Goal: Transaction & Acquisition: Purchase product/service

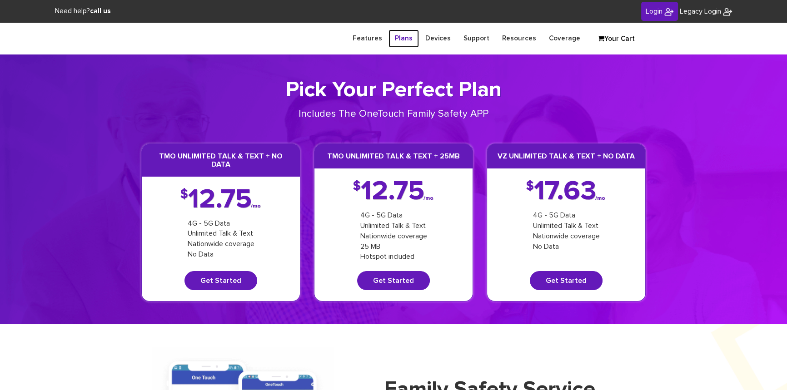
click at [414, 41] on link "Plans" at bounding box center [403, 39] width 30 height 18
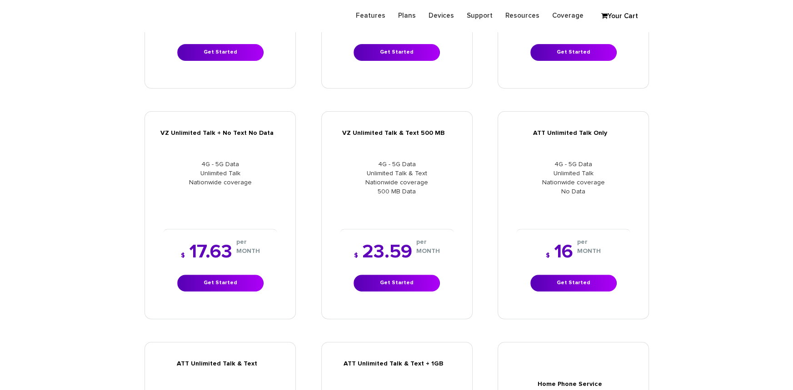
scroll to position [330, 0]
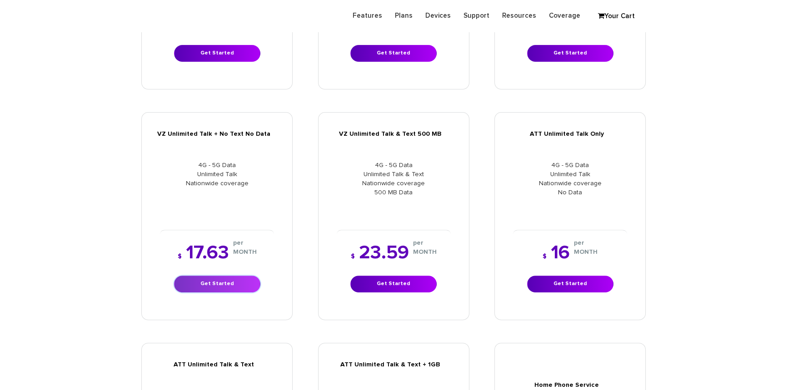
click at [227, 278] on link "Get Started" at bounding box center [217, 284] width 86 height 17
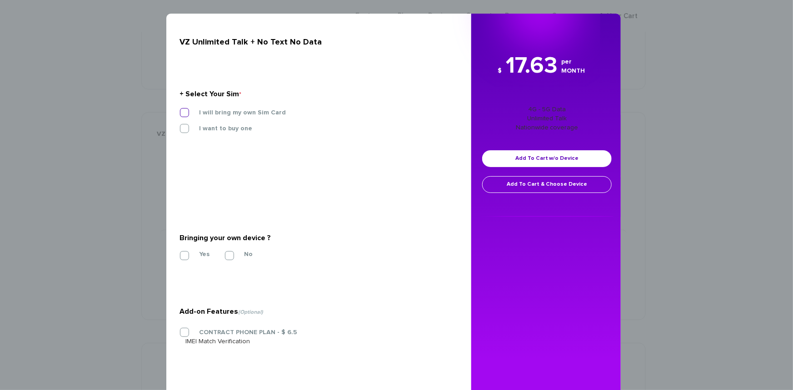
click at [185, 112] on label "I will bring my own Sim Card" at bounding box center [235, 113] width 100 height 8
click at [180, 110] on input "I will bring my own Sim Card" at bounding box center [180, 110] width 0 height 0
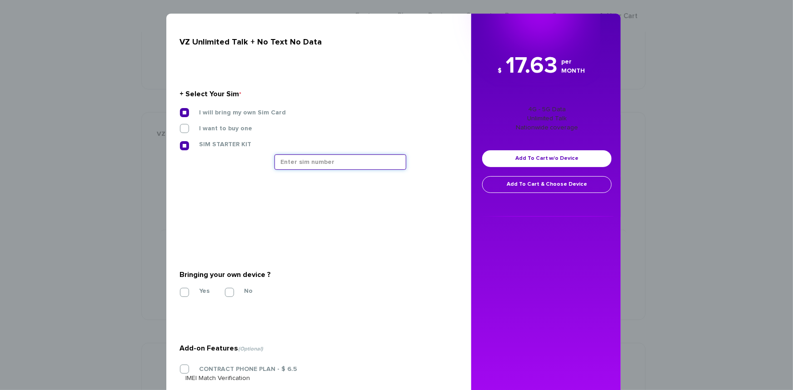
click at [348, 163] on input "text" at bounding box center [340, 161] width 132 height 15
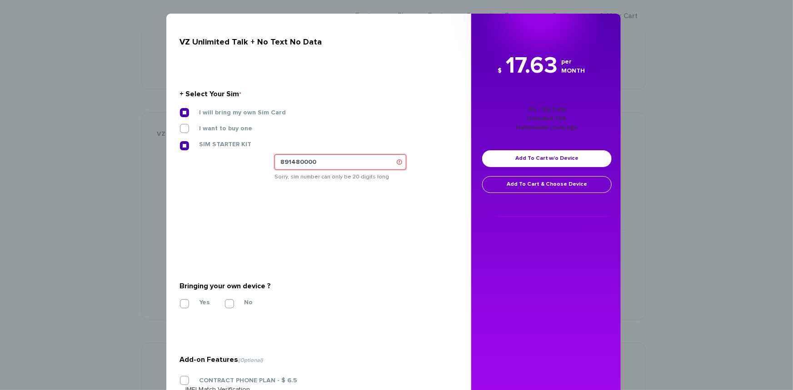
click at [328, 163] on input "891480000" at bounding box center [340, 161] width 132 height 15
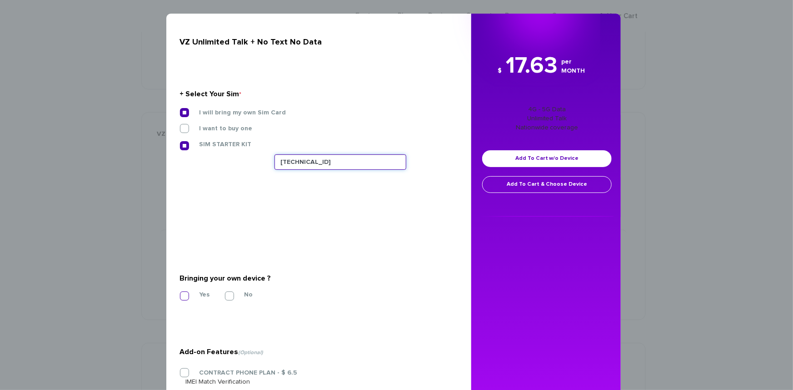
type input "89148000011835963693"
click at [185, 295] on label "Yes" at bounding box center [197, 295] width 24 height 8
click at [180, 293] on input "Yes" at bounding box center [180, 293] width 0 height 0
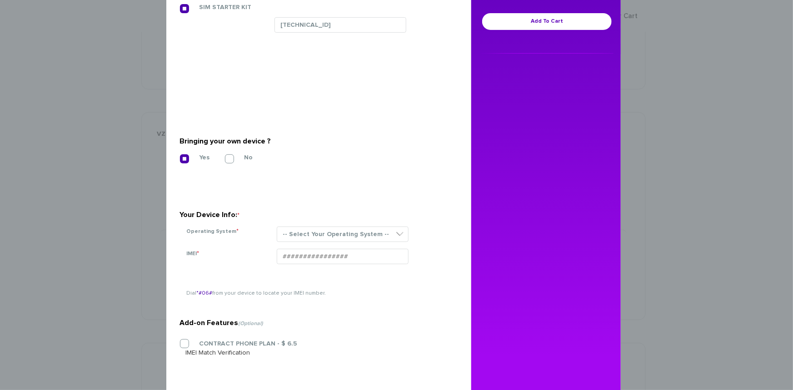
scroll to position [165, 0]
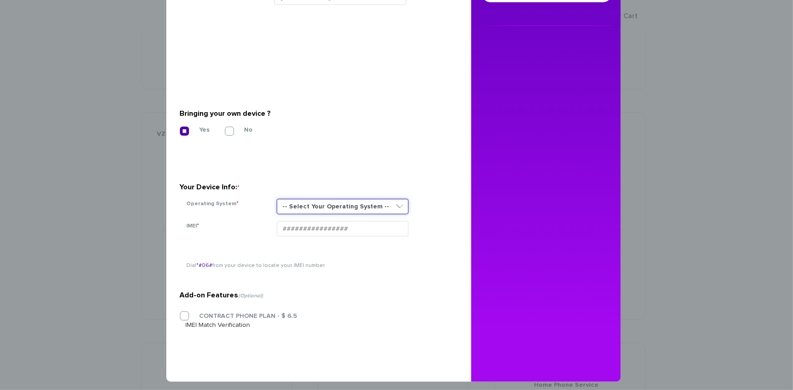
click at [322, 208] on select "-- Select Your Operating System -- ANDROID BLACKBERRY IOS NONE (BASIC PHONE) WI…" at bounding box center [343, 206] width 132 height 15
select select "NONE (BASIC PHONE)"
click at [277, 199] on select "-- Select Your Operating System -- ANDROID BLACKBERRY IOS NONE (BASIC PHONE) WI…" at bounding box center [343, 206] width 132 height 15
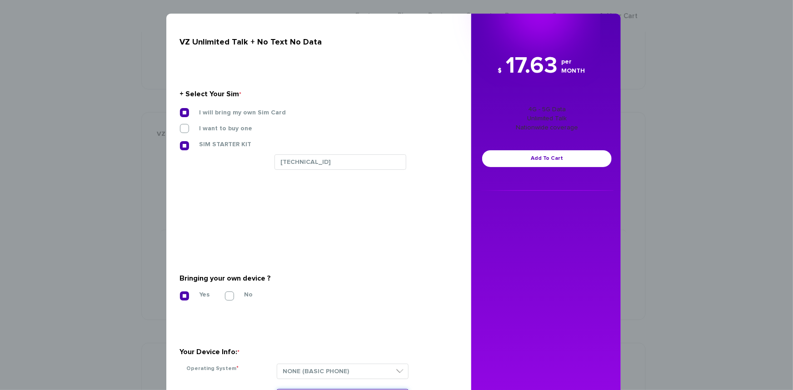
scroll to position [0, 0]
type input "015588004728017"
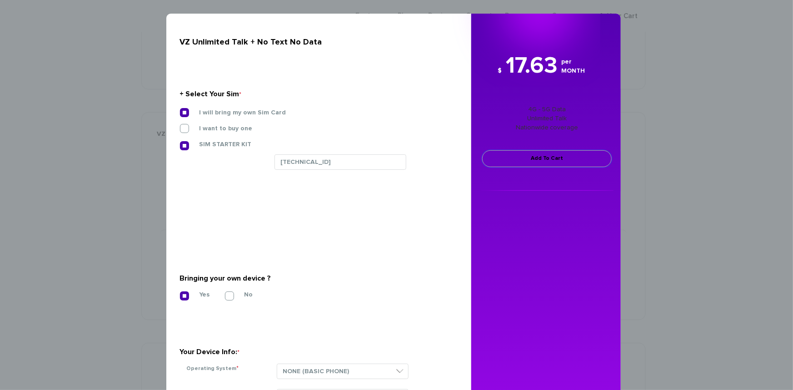
click at [522, 157] on link "Add To Cart" at bounding box center [546, 158] width 129 height 17
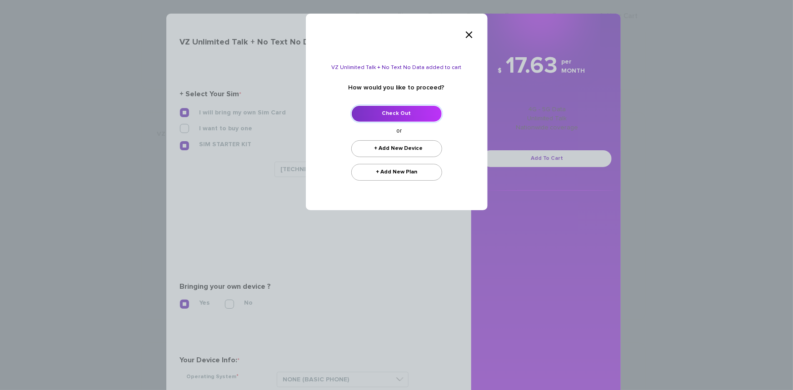
click at [409, 111] on link "Check Out" at bounding box center [396, 113] width 91 height 17
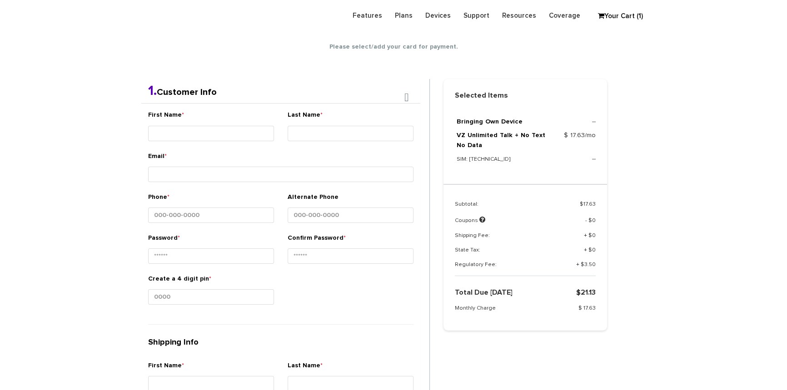
scroll to position [160, 0]
click at [194, 128] on input "First Name *" at bounding box center [211, 134] width 126 height 15
type input "Mr."
click at [326, 136] on input "Last Name *" at bounding box center [350, 134] width 126 height 15
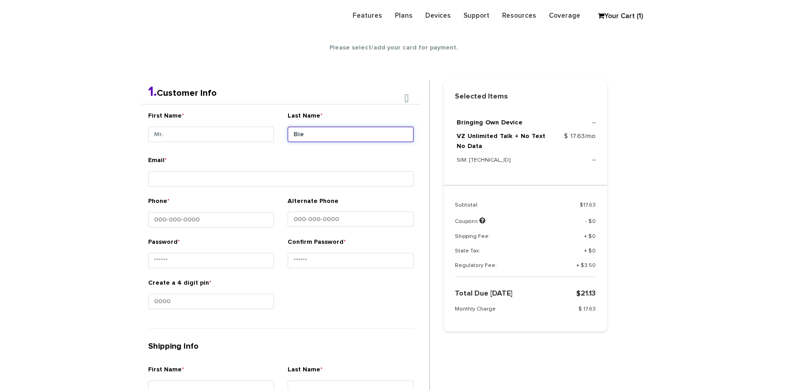
type input "Biener"
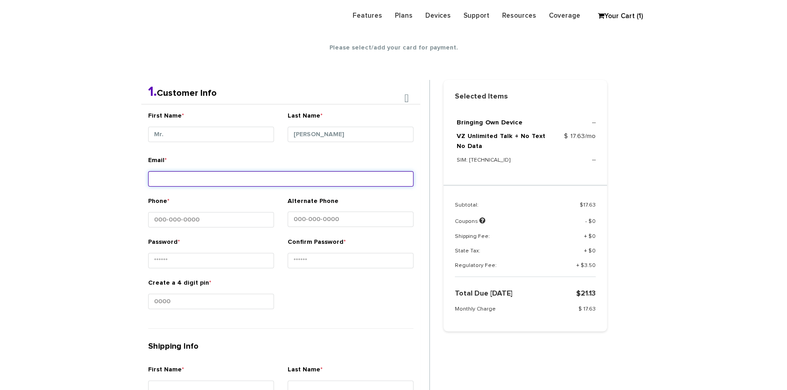
click at [181, 177] on input "Email *" at bounding box center [280, 178] width 265 height 15
click at [181, 175] on input "shgy9700@gmail.com" at bounding box center [280, 178] width 265 height 15
type input "shgy9700+@gmail.com"
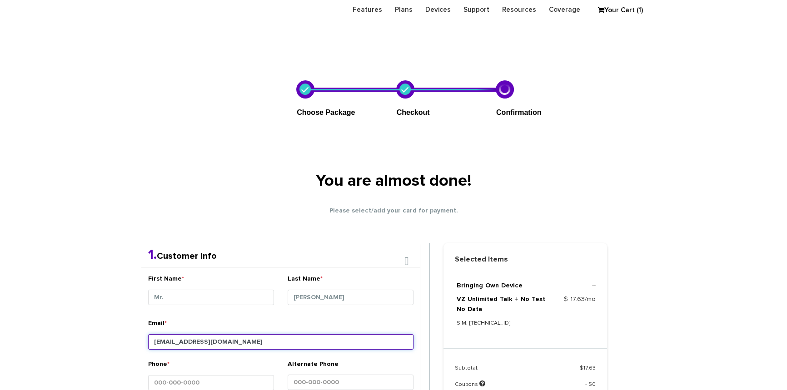
scroll to position [0, 0]
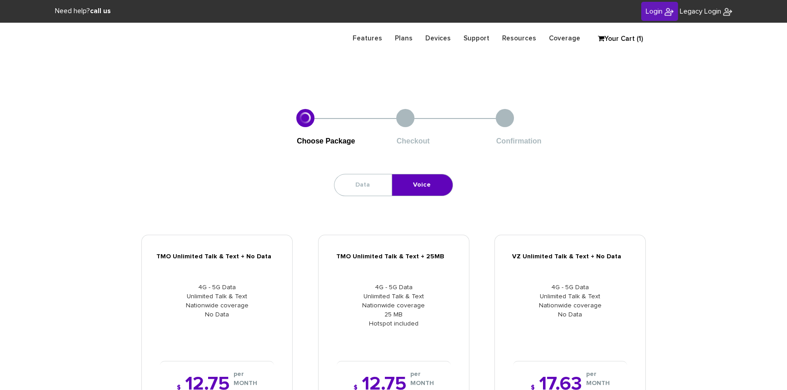
click at [625, 38] on link "Your Cart (1)" at bounding box center [615, 39] width 45 height 14
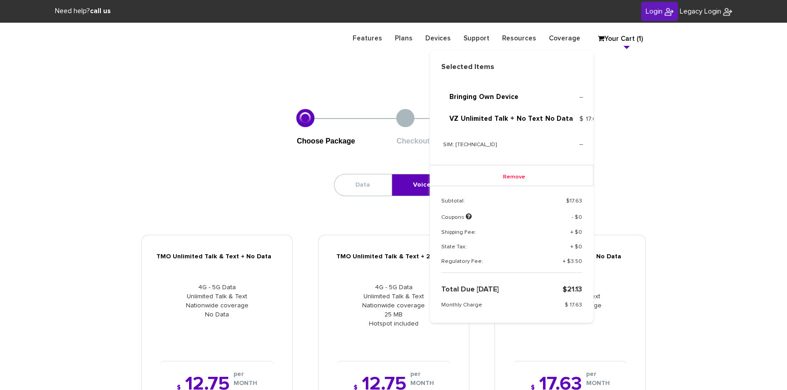
drag, startPoint x: 454, startPoint y: 145, endPoint x: 523, endPoint y: 145, distance: 69.5
click at [523, 145] on p "SIM: 89148000011835963693" at bounding box center [511, 145] width 136 height 10
copy p "[TECHNICAL_ID]"
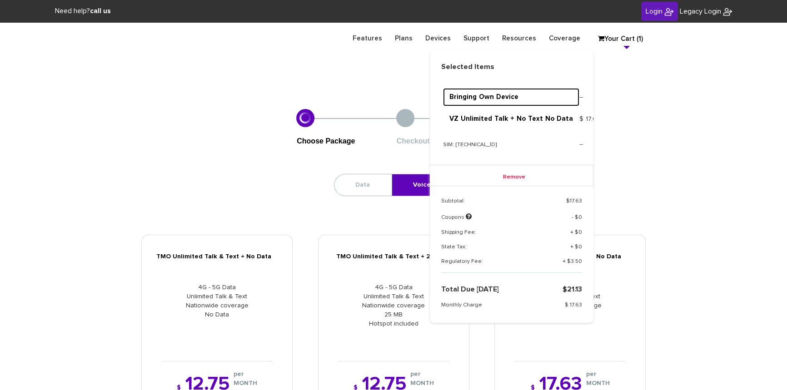
click at [569, 100] on link "Bringing Own Device" at bounding box center [511, 97] width 136 height 18
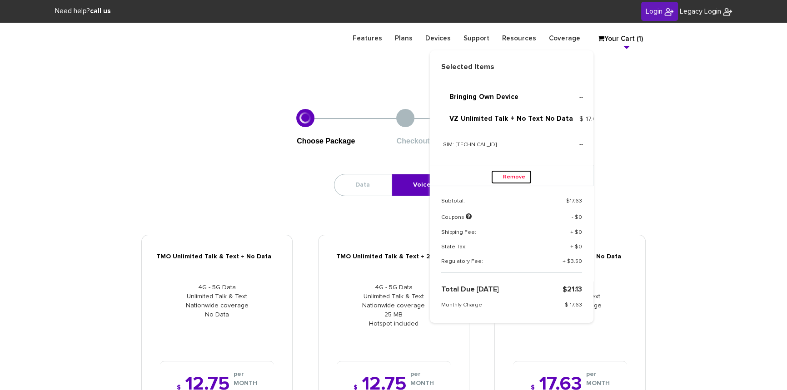
click at [510, 178] on link "Remove" at bounding box center [511, 177] width 40 height 14
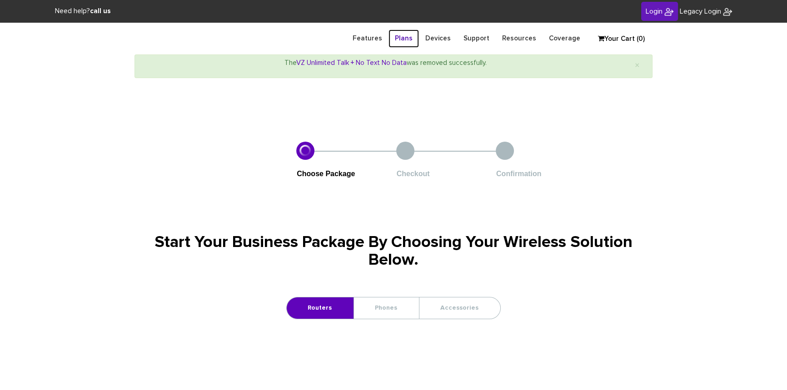
click at [410, 39] on link "Plans" at bounding box center [403, 39] width 30 height 18
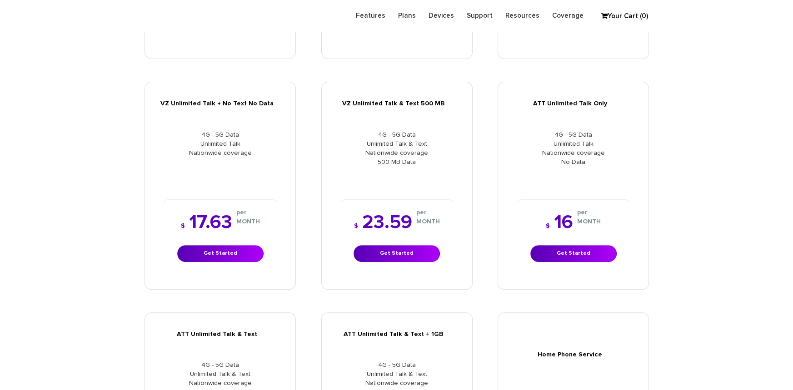
scroll to position [372, 0]
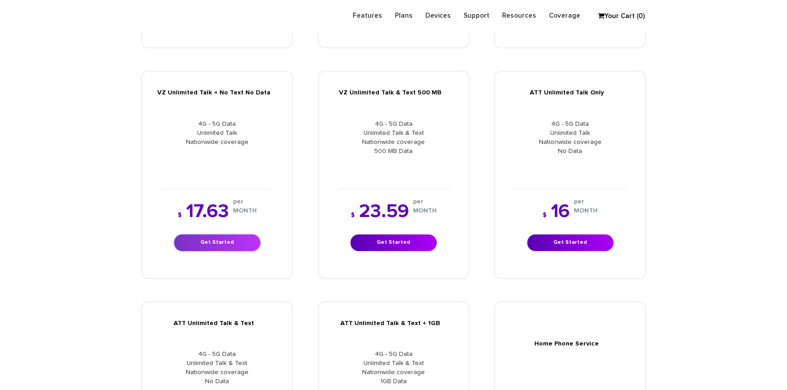
click at [237, 241] on link "Get Started" at bounding box center [217, 242] width 86 height 17
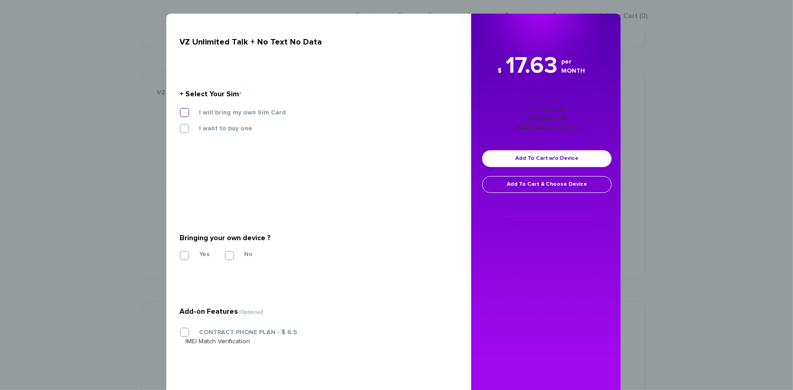
click at [185, 112] on label "I will bring my own Sim Card" at bounding box center [235, 113] width 100 height 8
click at [180, 110] on input "I will bring my own Sim Card" at bounding box center [180, 110] width 0 height 0
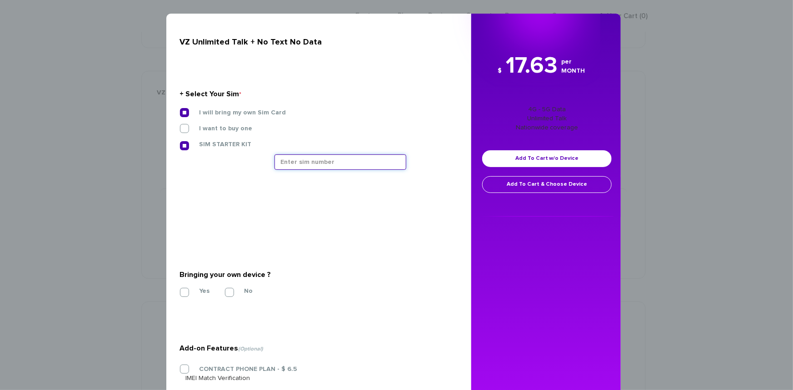
click at [295, 161] on input "text" at bounding box center [340, 161] width 132 height 15
paste input "89148000011835963693"
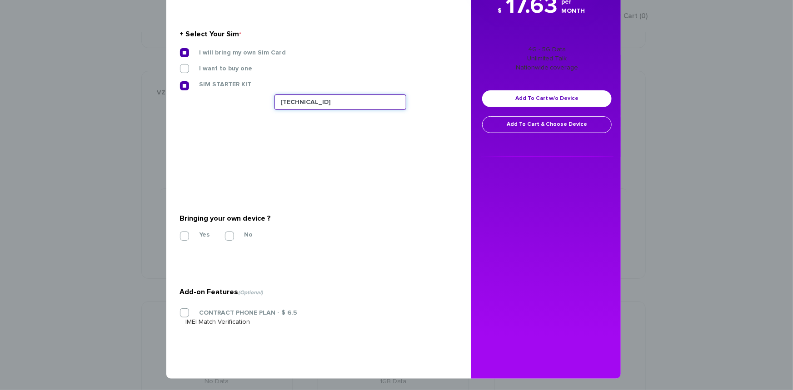
scroll to position [62, 0]
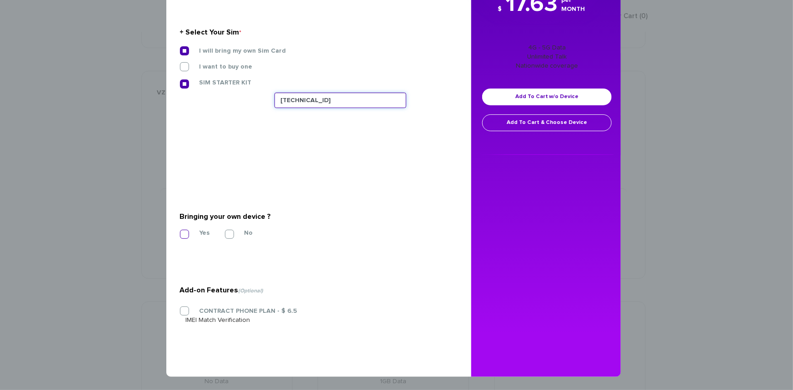
type input "[TECHNICAL_ID]"
click at [185, 233] on label "Yes" at bounding box center [197, 233] width 24 height 8
click at [180, 232] on input "Yes" at bounding box center [180, 232] width 0 height 0
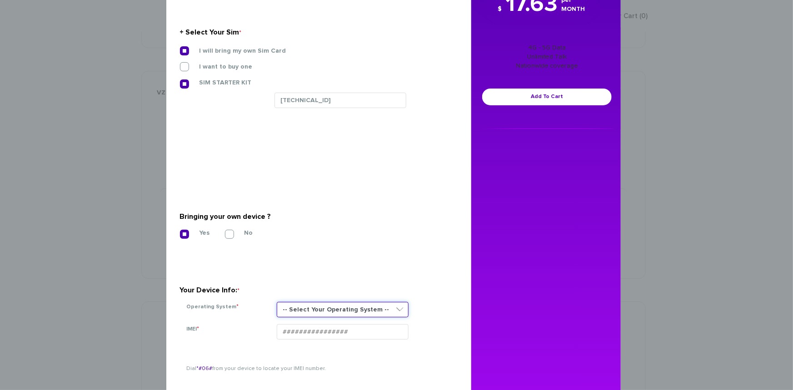
click at [298, 310] on select "-- Select Your Operating System -- ANDROID BLACKBERRY IOS NONE (BASIC PHONE) WI…" at bounding box center [343, 309] width 132 height 15
select select "NONE (BASIC PHONE)"
click at [277, 302] on select "-- Select Your Operating System -- ANDROID BLACKBERRY IOS NONE (BASIC PHONE) WI…" at bounding box center [343, 309] width 132 height 15
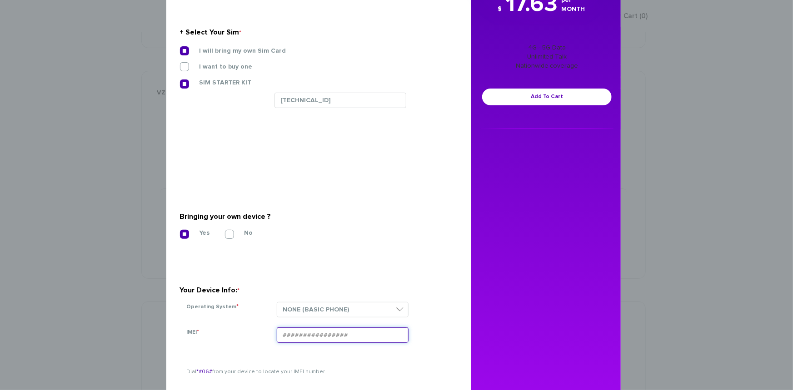
drag, startPoint x: 298, startPoint y: 332, endPoint x: 302, endPoint y: 329, distance: 5.5
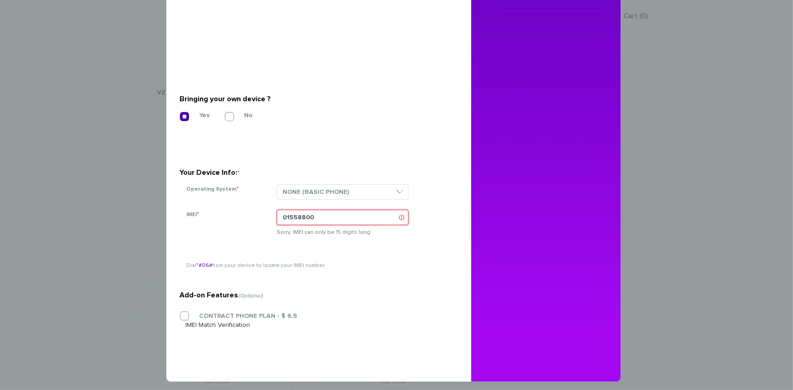
scroll to position [184, 0]
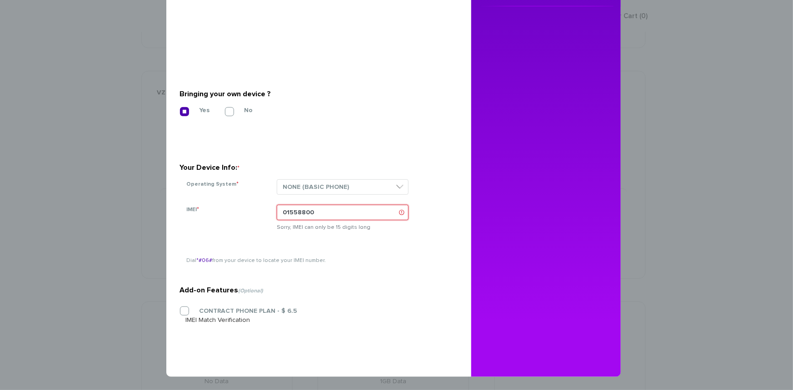
click at [330, 213] on input "01558800" at bounding box center [343, 212] width 132 height 15
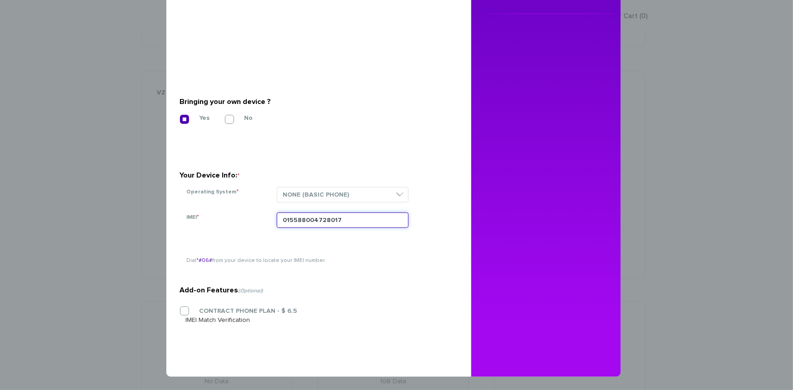
drag, startPoint x: 350, startPoint y: 219, endPoint x: 272, endPoint y: 223, distance: 77.7
click at [272, 223] on div "015588004728017" at bounding box center [360, 226] width 181 height 26
type input "015588004728017"
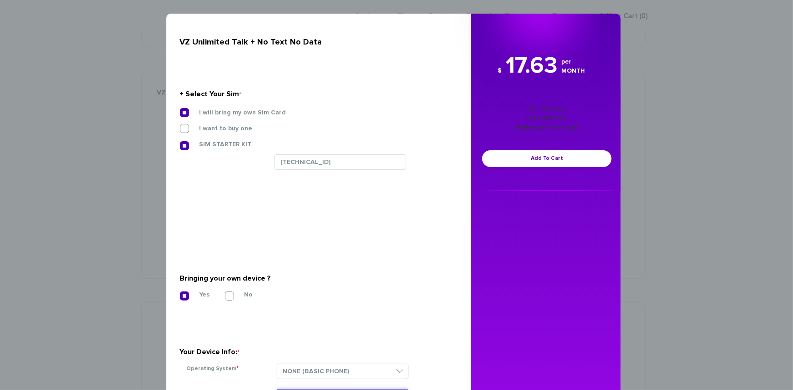
scroll to position [0, 0]
click at [540, 163] on link "Add To Cart" at bounding box center [546, 158] width 129 height 17
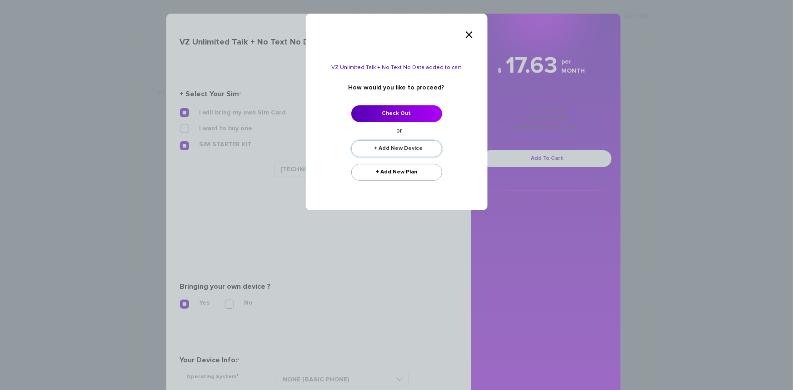
click at [386, 145] on link "+ Add New Device" at bounding box center [396, 148] width 91 height 17
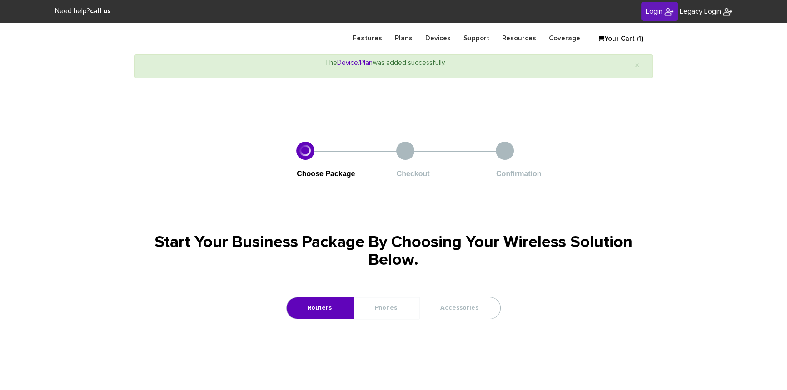
click at [622, 34] on link "Your Cart (1)" at bounding box center [615, 39] width 45 height 14
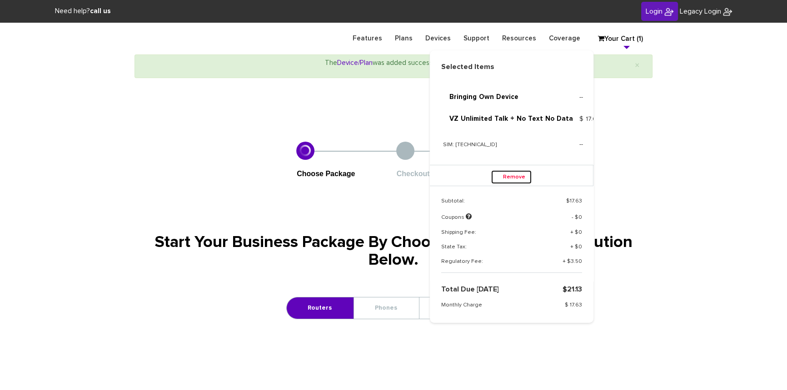
click at [511, 180] on link "Remove" at bounding box center [511, 177] width 40 height 14
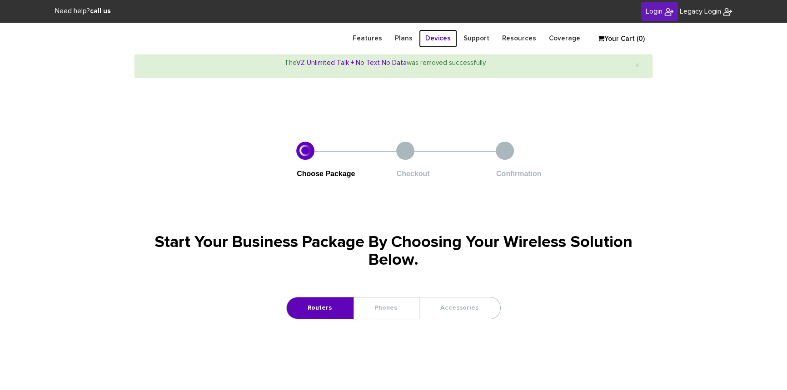
click at [446, 37] on link "Devices" at bounding box center [438, 39] width 38 height 18
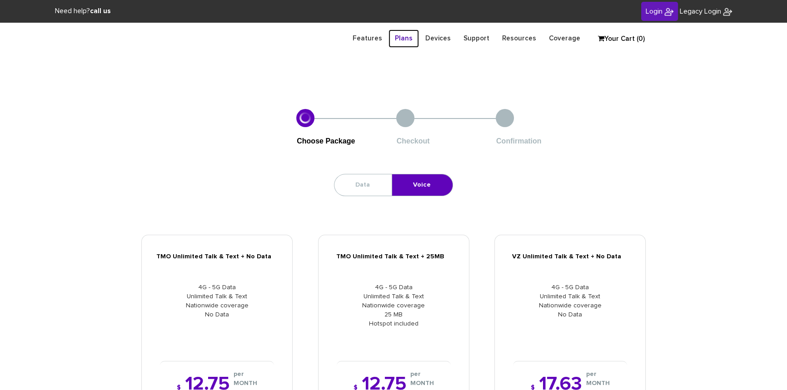
click at [411, 39] on link "Plans" at bounding box center [403, 39] width 30 height 18
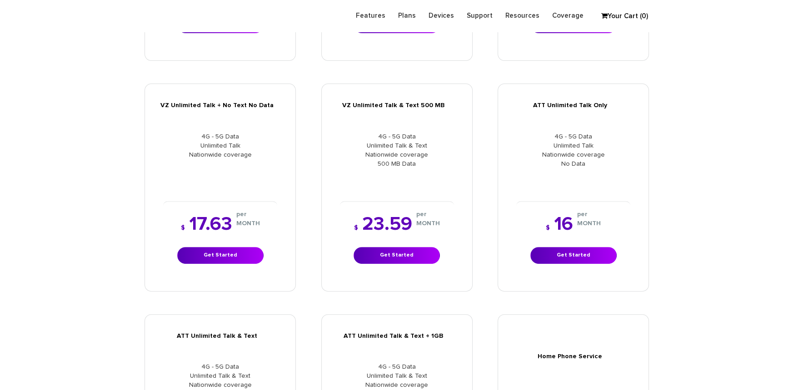
scroll to position [372, 0]
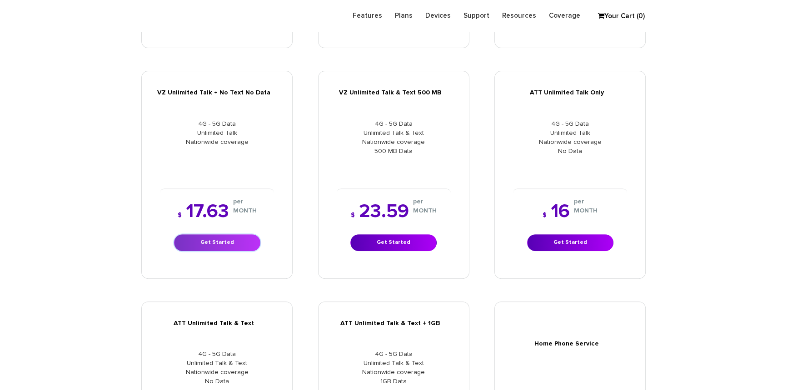
click at [243, 243] on link "Get Started" at bounding box center [217, 242] width 86 height 17
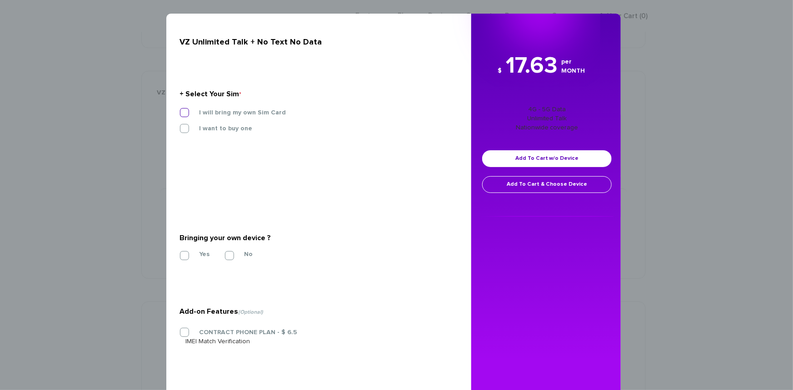
click at [185, 109] on label "I will bring my own Sim Card" at bounding box center [235, 113] width 100 height 8
click at [180, 110] on input "I will bring my own Sim Card" at bounding box center [180, 110] width 0 height 0
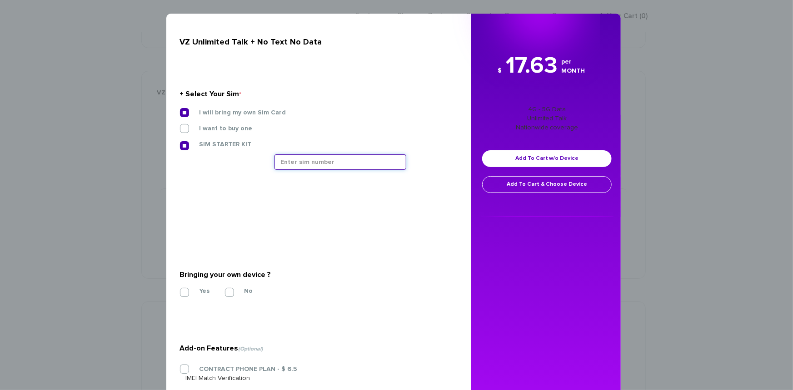
click at [318, 160] on input "text" at bounding box center [340, 161] width 132 height 15
paste input "89148000011835963693"
type input "[TECHNICAL_ID]"
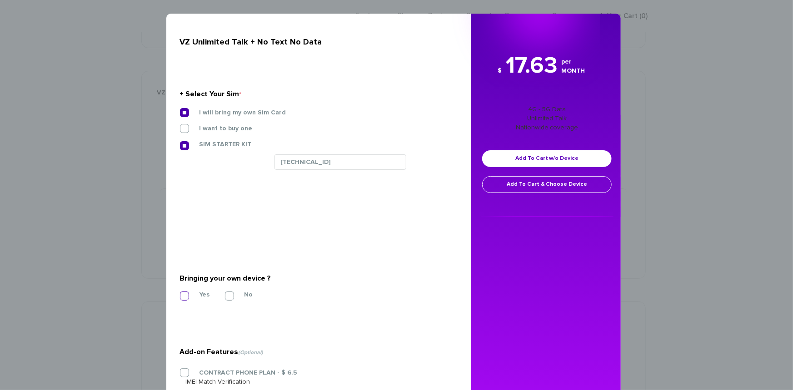
click at [185, 295] on label "Yes" at bounding box center [197, 295] width 24 height 8
click at [180, 293] on input "Yes" at bounding box center [180, 293] width 0 height 0
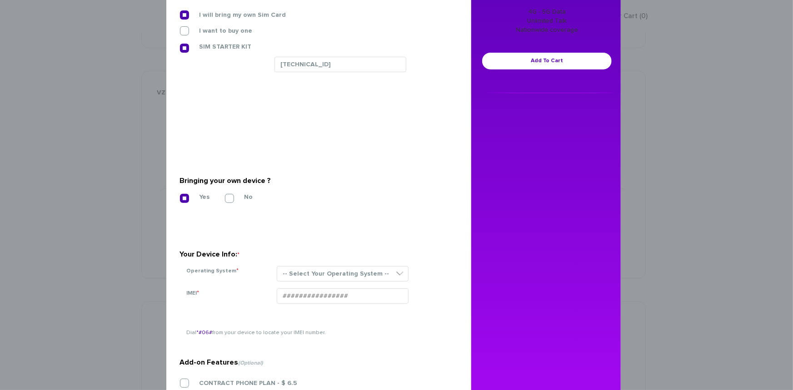
scroll to position [124, 0]
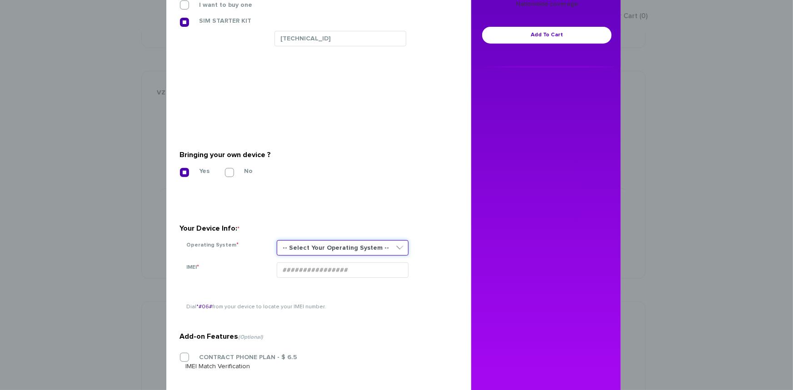
click at [303, 240] on select "-- Select Your Operating System -- ANDROID BLACKBERRY IOS NONE (BASIC PHONE) WI…" at bounding box center [343, 247] width 132 height 15
select select "NONE (BASIC PHONE)"
click at [277, 240] on select "-- Select Your Operating System -- ANDROID BLACKBERRY IOS NONE (BASIC PHONE) WI…" at bounding box center [343, 247] width 132 height 15
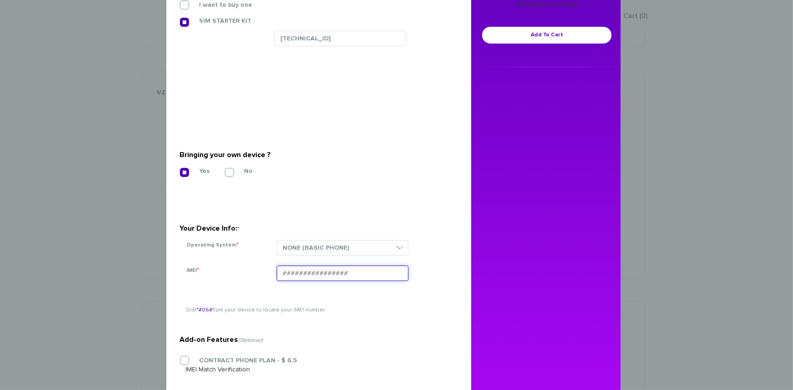
paste input "015588004728017"
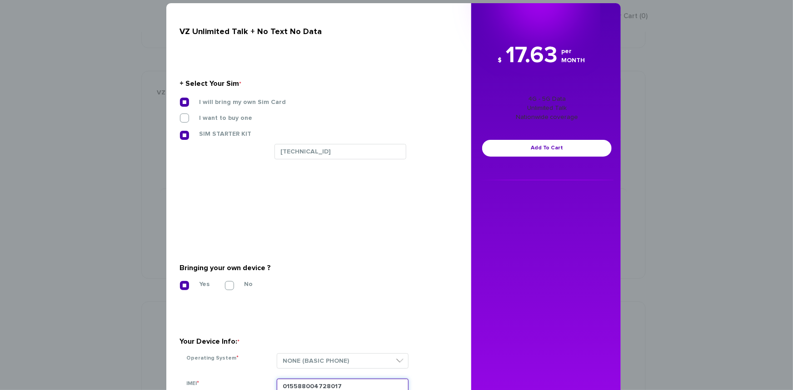
scroll to position [0, 0]
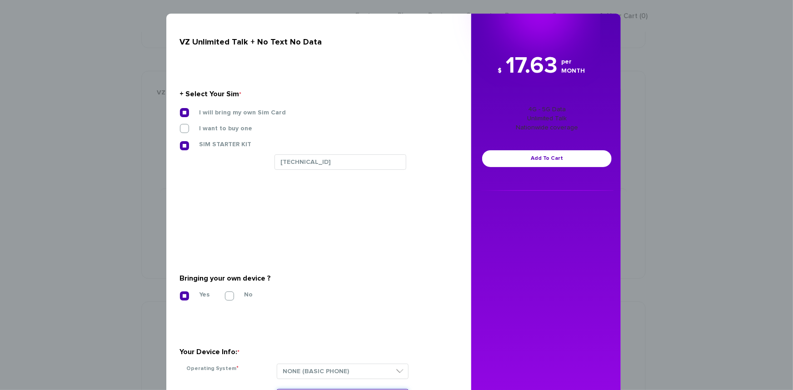
type input "015588004728017"
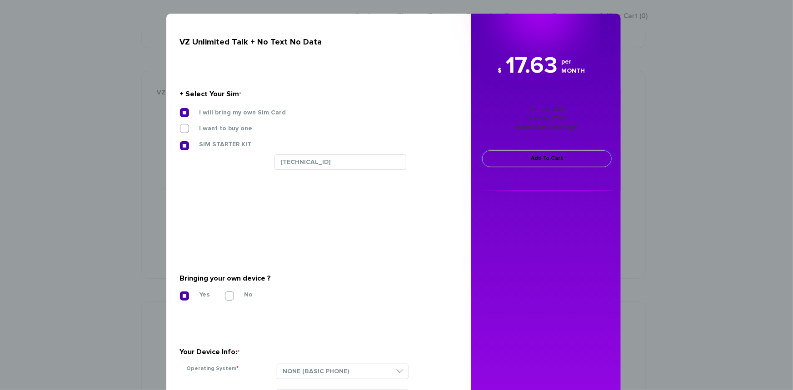
click at [518, 162] on link "Add To Cart" at bounding box center [546, 158] width 129 height 17
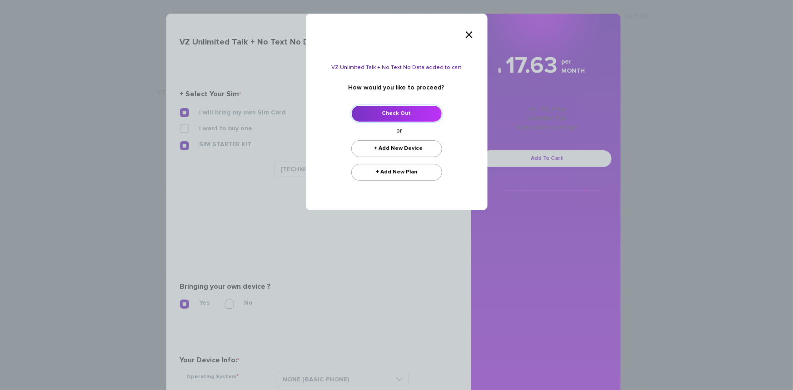
click at [406, 118] on link "Check Out" at bounding box center [396, 113] width 91 height 17
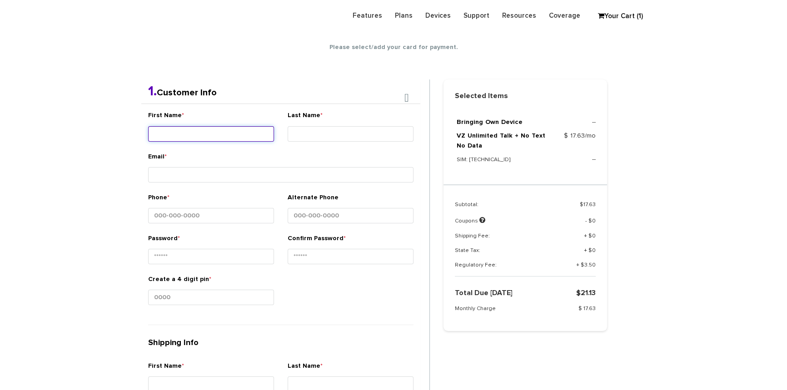
scroll to position [160, 0]
click at [207, 132] on input "First Name *" at bounding box center [211, 134] width 126 height 15
type input "Mr."
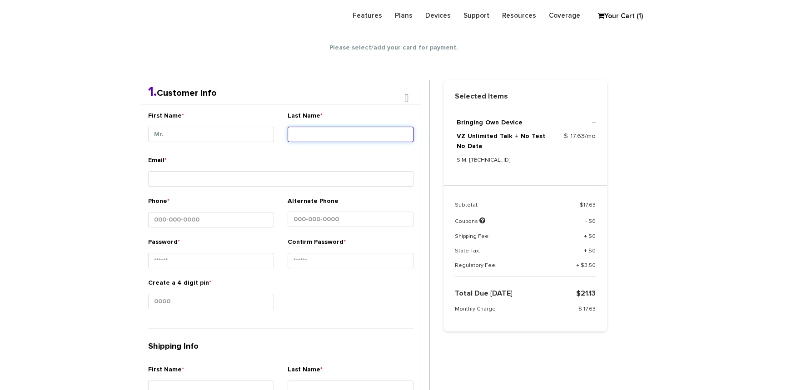
click at [305, 132] on input "Last Name *" at bounding box center [350, 134] width 126 height 15
type input "Biener"
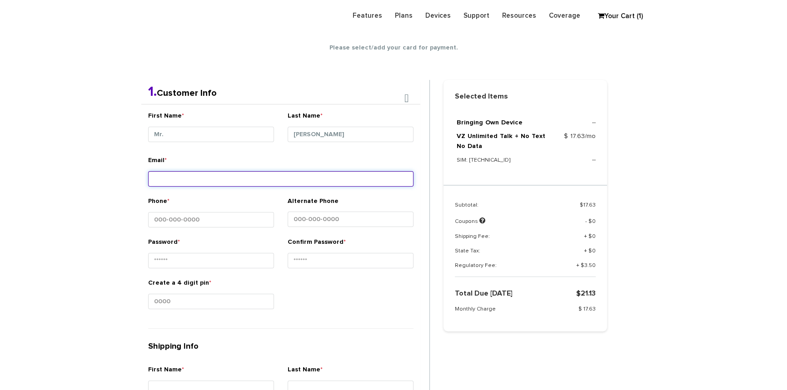
click at [271, 179] on input "Email *" at bounding box center [280, 178] width 265 height 15
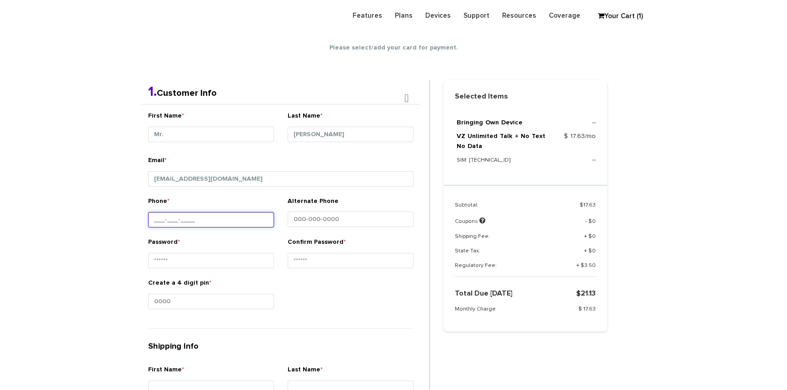
click at [213, 223] on input "Phone *" at bounding box center [211, 219] width 126 height 15
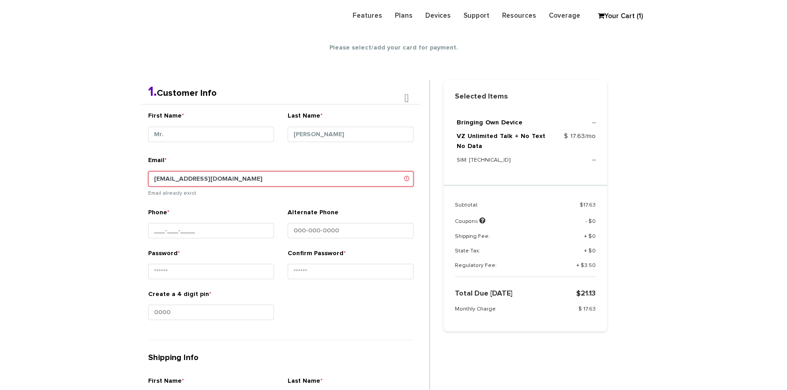
click at [181, 176] on input "shgy9700@gmail.com" at bounding box center [280, 178] width 265 height 15
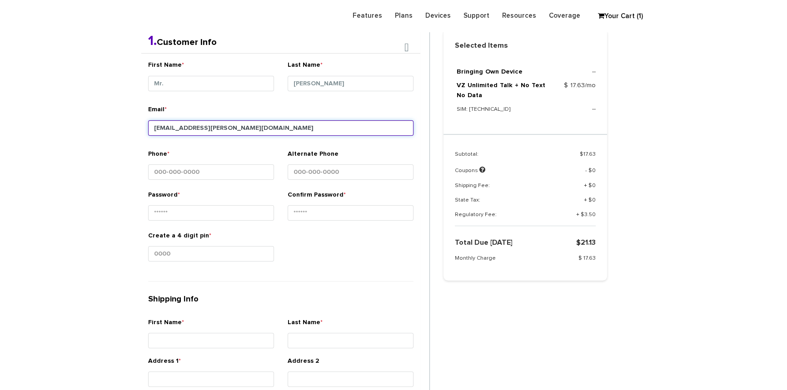
scroll to position [201, 0]
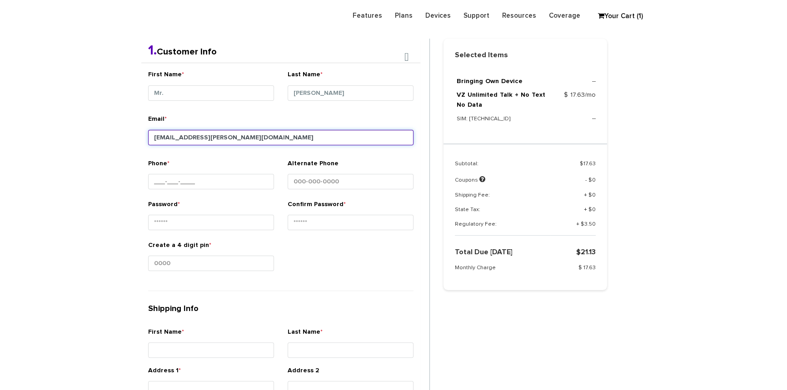
type input "shgy9700+Biener@gmail.com"
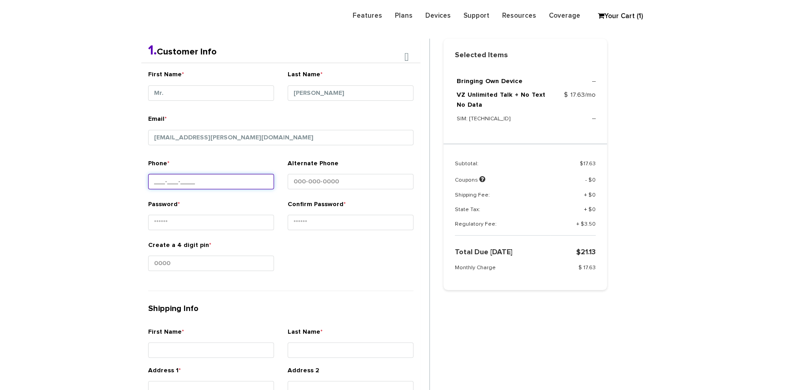
click at [158, 183] on input "Phone *" at bounding box center [211, 181] width 126 height 15
click at [165, 178] on input "Phone *" at bounding box center [211, 181] width 126 height 15
click at [161, 182] on input "Phone *" at bounding box center [211, 181] width 126 height 15
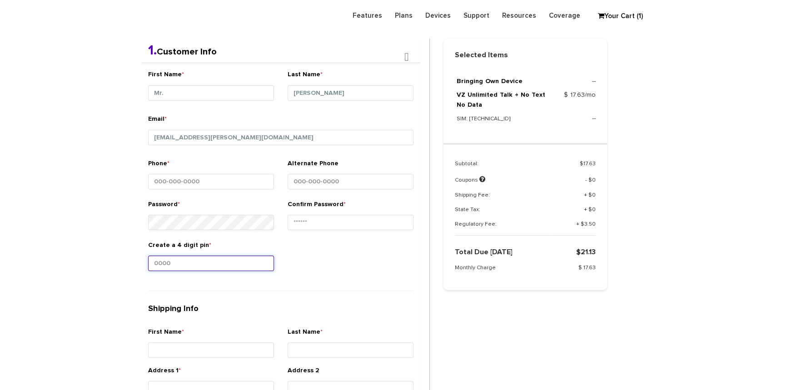
click at [180, 261] on div "Create a 4 digit pin *" at bounding box center [211, 258] width 126 height 34
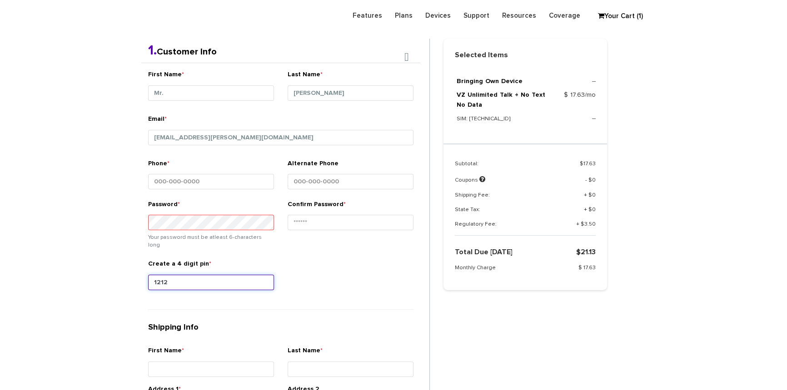
type input "1212"
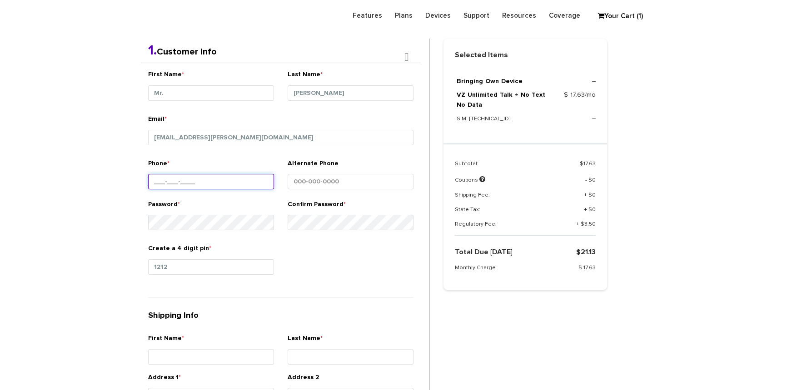
click at [166, 181] on input "Phone *" at bounding box center [211, 181] width 126 height 15
type input "845-825-5664"
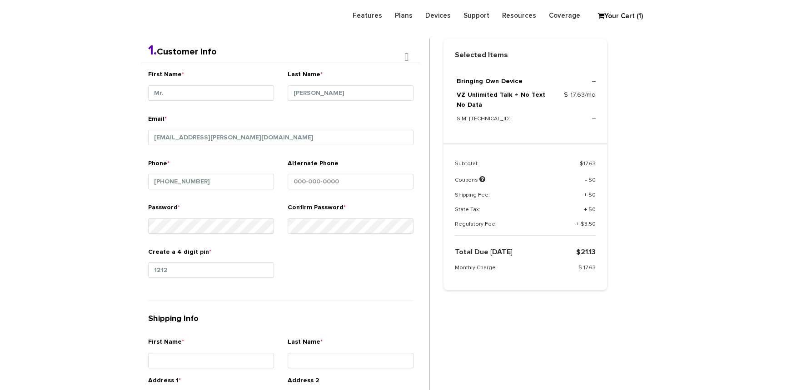
click at [346, 248] on div "Create a 4 digit pin * 1212" at bounding box center [280, 270] width 279 height 45
click at [184, 232] on div "Password *" at bounding box center [211, 221] width 126 height 37
click at [287, 227] on div "Confirm Password *" at bounding box center [350, 225] width 139 height 44
click at [317, 279] on div "Create a 4 digit pin * 1212" at bounding box center [280, 270] width 279 height 45
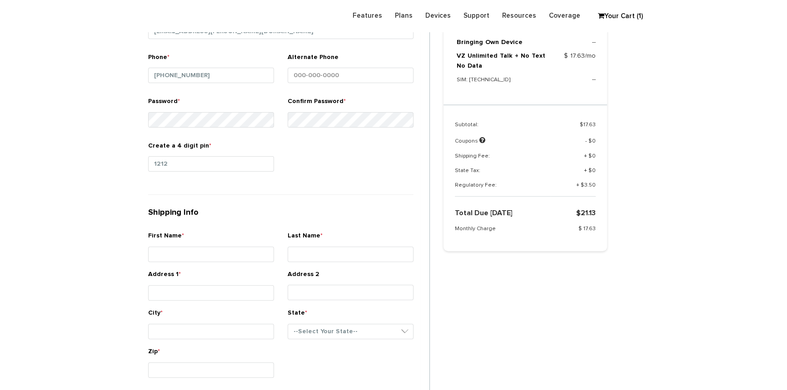
scroll to position [367, 0]
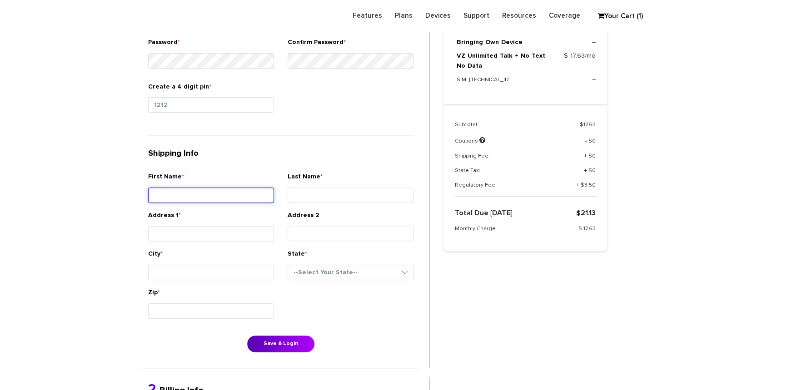
click at [217, 189] on input "First Name *" at bounding box center [211, 195] width 126 height 15
type input "Mr."
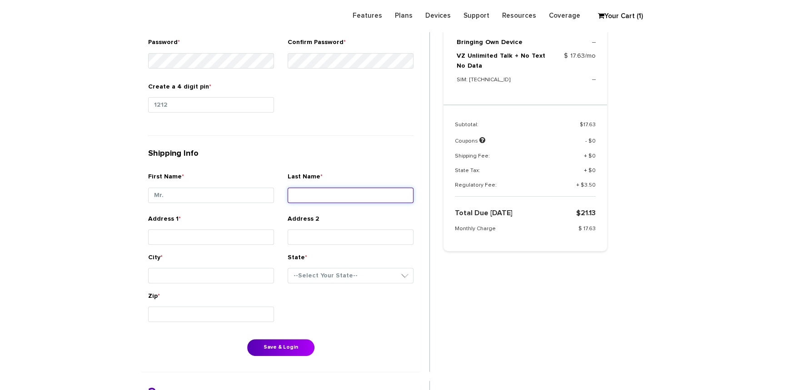
click at [361, 191] on input "Last Name *" at bounding box center [350, 195] width 126 height 15
type input "Biener"
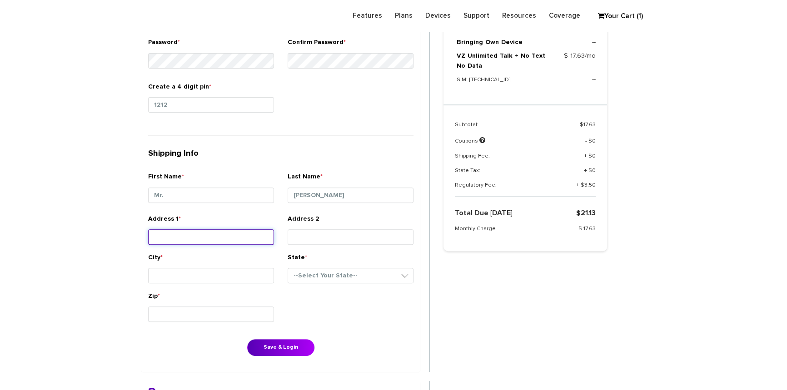
click at [197, 235] on input "Address 1 *" at bounding box center [211, 236] width 126 height 15
type input "16 MANOR DR"
click at [199, 271] on input "City *" at bounding box center [211, 275] width 126 height 15
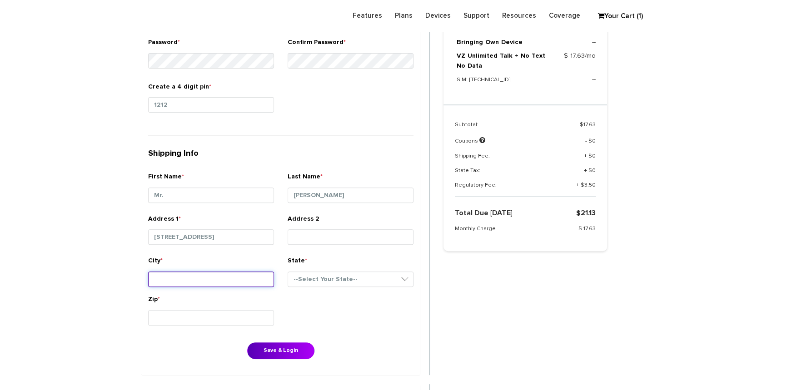
type input "Monsey"
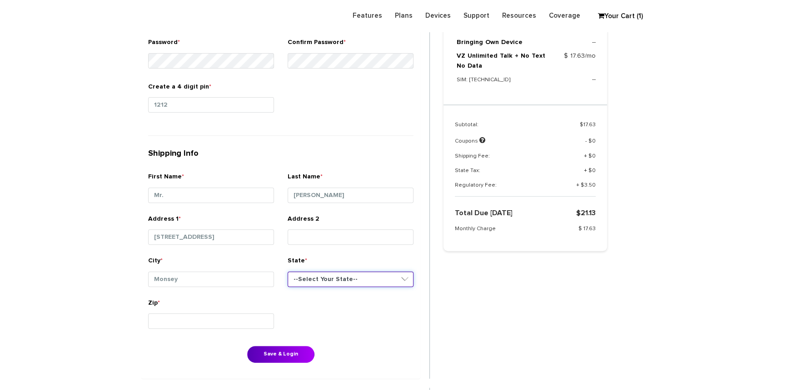
click at [317, 273] on select "--Select Your State-- District of Columbia Alabama Alaska Arizona Arkansas Cali…" at bounding box center [350, 279] width 126 height 15
click at [287, 272] on select "--Select Your State-- District of Columbia Alabama Alaska Arizona Arkansas Cali…" at bounding box center [350, 279] width 126 height 15
click at [343, 276] on select "--Select Your State-- District of Columbia Alabama Alaska Arizona Arkansas Cali…" at bounding box center [350, 279] width 126 height 15
select select "NY"
click at [287, 272] on select "--Select Your State-- District of Columbia Alabama Alaska Arizona Arkansas Cali…" at bounding box center [350, 279] width 126 height 15
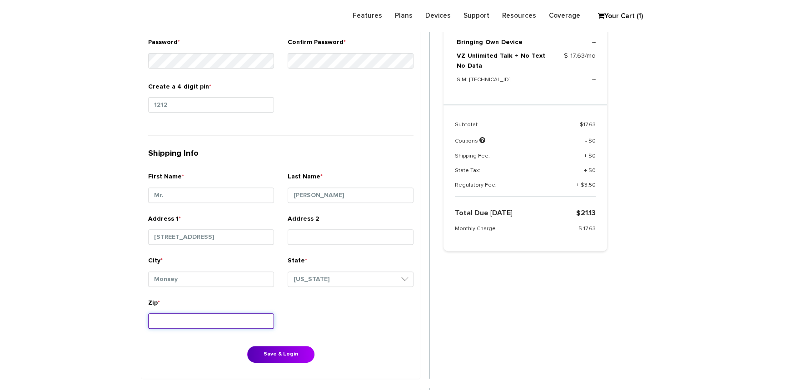
click at [212, 315] on input "Zip *" at bounding box center [211, 320] width 126 height 15
type input "10952"
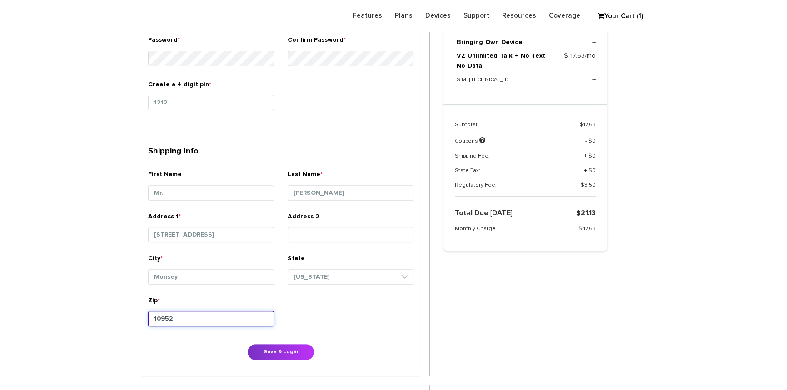
scroll to position [408, 0]
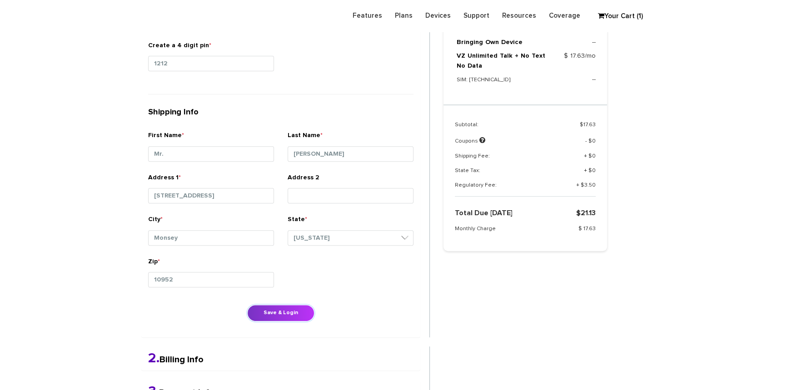
click at [293, 305] on button "Save & Login" at bounding box center [280, 313] width 67 height 17
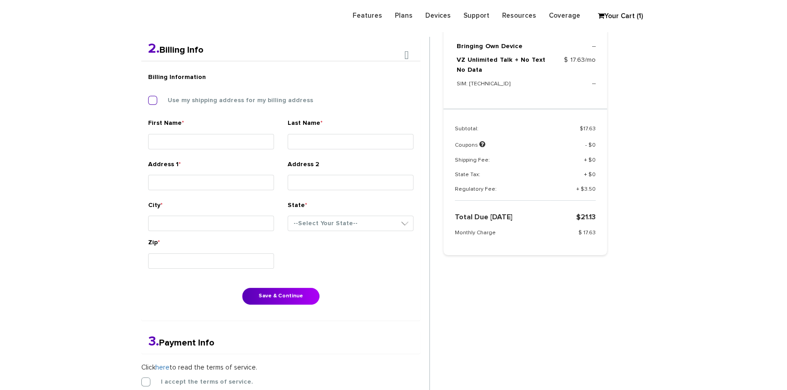
scroll to position [236, 0]
click at [156, 103] on label "Use my shipping address for my billing address" at bounding box center [233, 101] width 159 height 8
click at [148, 98] on input "Use my shipping address for my billing address" at bounding box center [148, 98] width 0 height 0
type input "Mr."
type input "Biener"
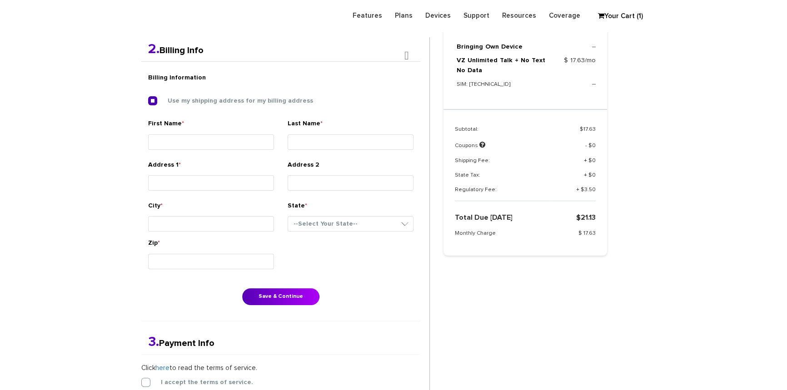
type input "16 MANOR DR"
type input "Monsey"
select select "NY"
click at [285, 290] on button "Save & Continue" at bounding box center [280, 296] width 77 height 17
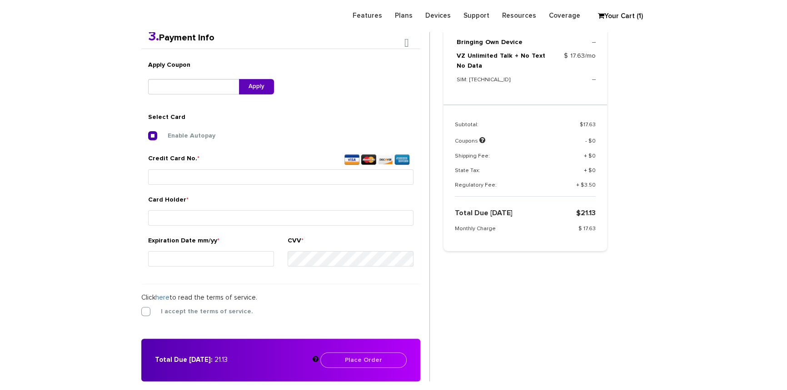
scroll to position [281, 0]
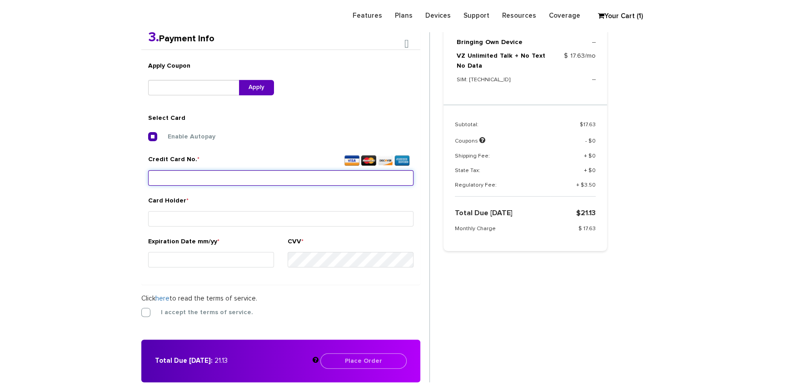
click at [178, 176] on input "Credit Card No. *" at bounding box center [280, 177] width 265 height 15
type input "5466 1605 3715 7628"
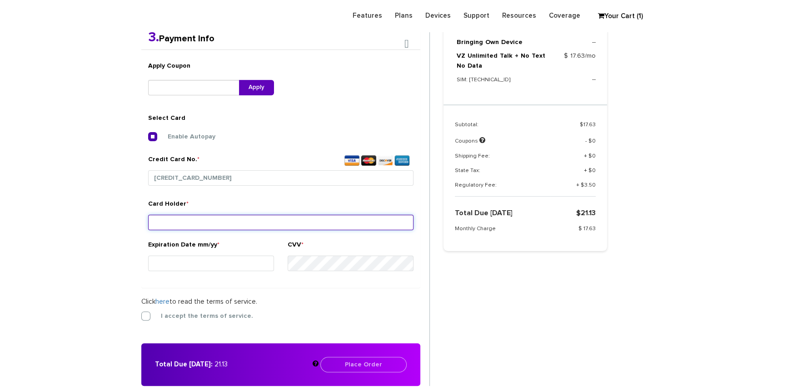
click at [157, 217] on input "Card Holder *" at bounding box center [280, 222] width 265 height 15
type input "[PERSON_NAME]"
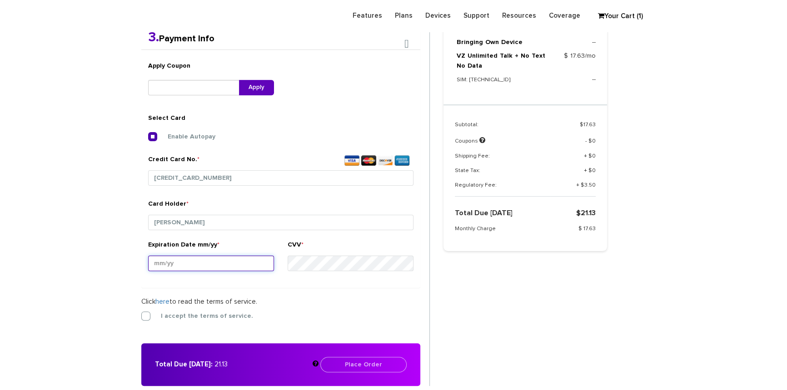
click at [189, 259] on input "Expiration Date mm/yy *" at bounding box center [211, 263] width 126 height 15
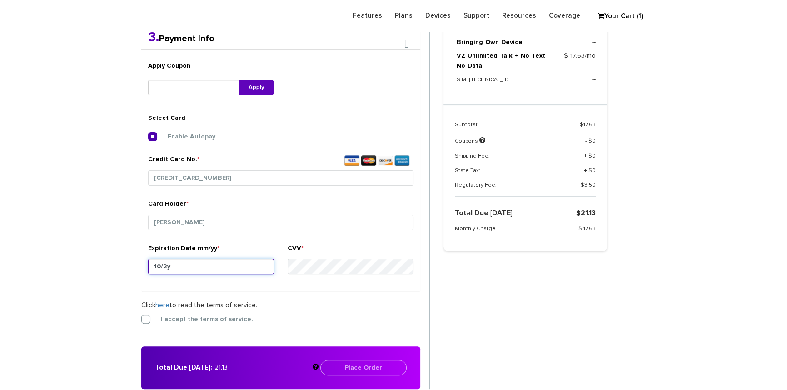
type input "10/28"
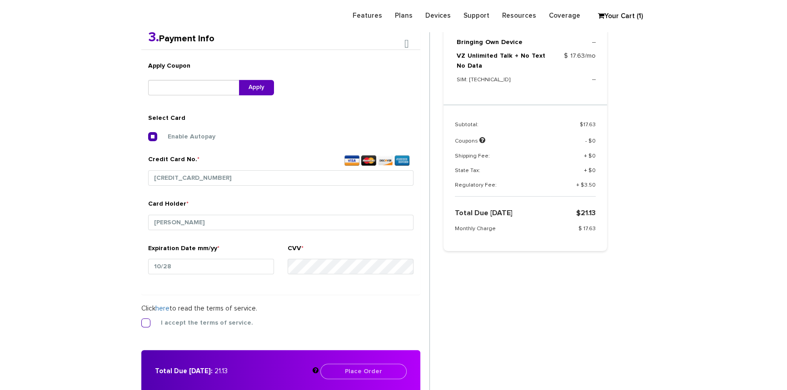
click at [147, 321] on label "I accept the terms of service." at bounding box center [200, 323] width 106 height 8
click at [141, 320] on input "I accept the terms of service." at bounding box center [141, 320] width 0 height 0
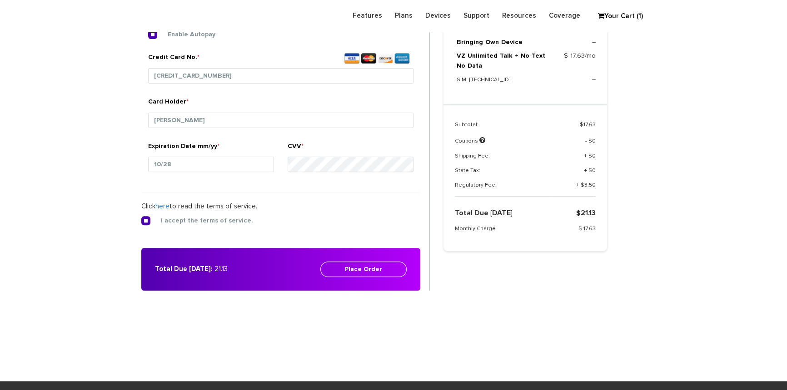
scroll to position [322, 0]
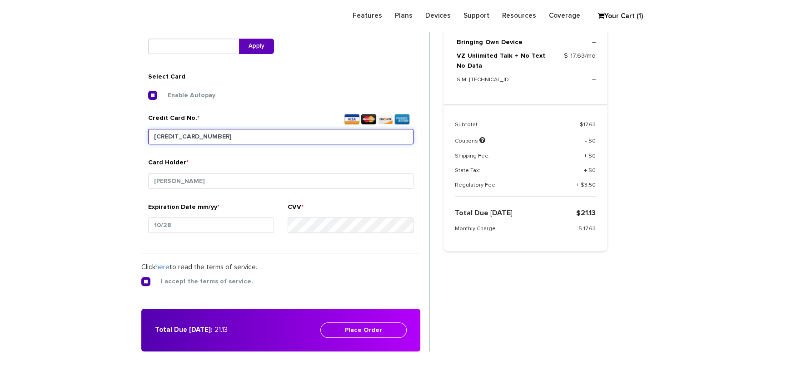
drag, startPoint x: 236, startPoint y: 137, endPoint x: 145, endPoint y: 137, distance: 90.4
click at [146, 137] on div "Credit Card No. * 5466 1605 3715 7628" at bounding box center [280, 136] width 279 height 45
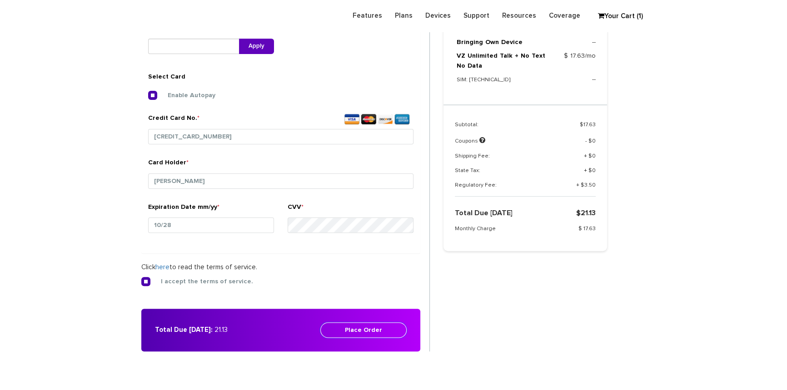
click at [364, 331] on button "Place Order" at bounding box center [363, 329] width 86 height 15
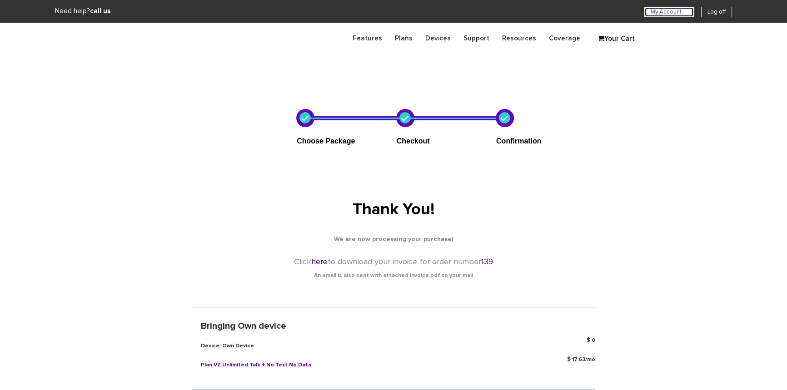
click at [674, 11] on link "My Account U" at bounding box center [669, 12] width 50 height 10
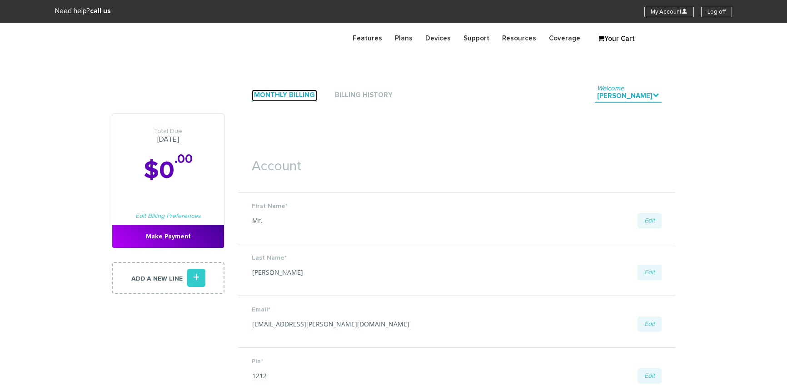
click at [288, 96] on link "Monthly Billing" at bounding box center [284, 95] width 65 height 12
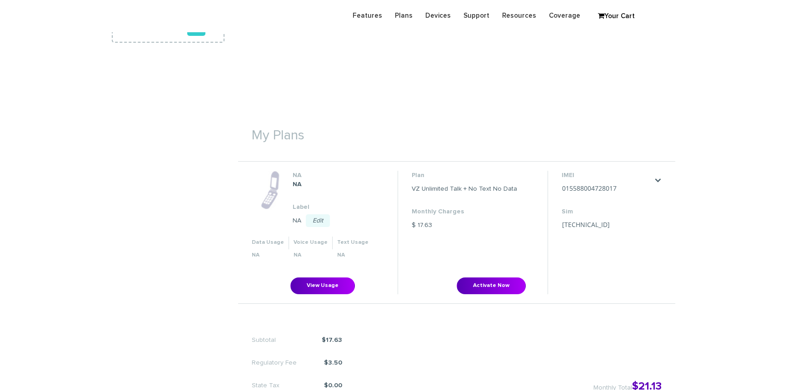
scroll to position [289, 0]
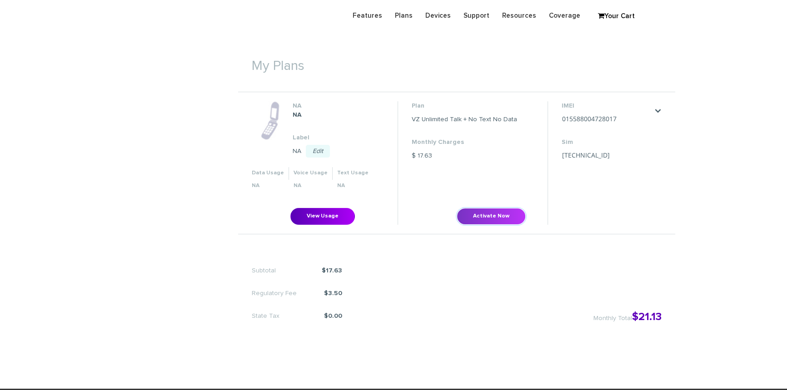
click at [485, 212] on button "Activate Now" at bounding box center [490, 216] width 69 height 17
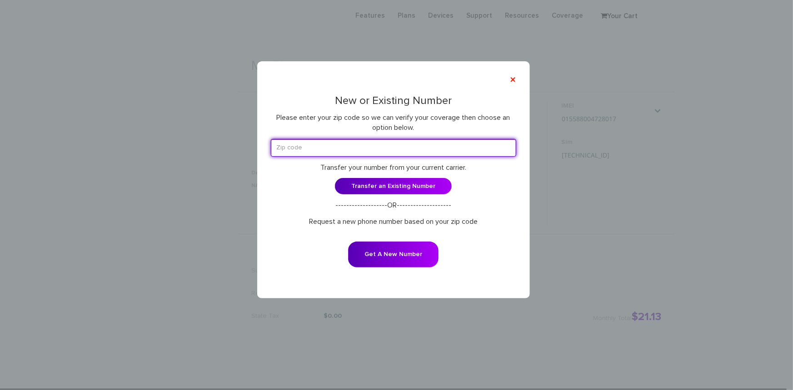
click at [340, 150] on input "text" at bounding box center [393, 148] width 245 height 18
type input "10952"
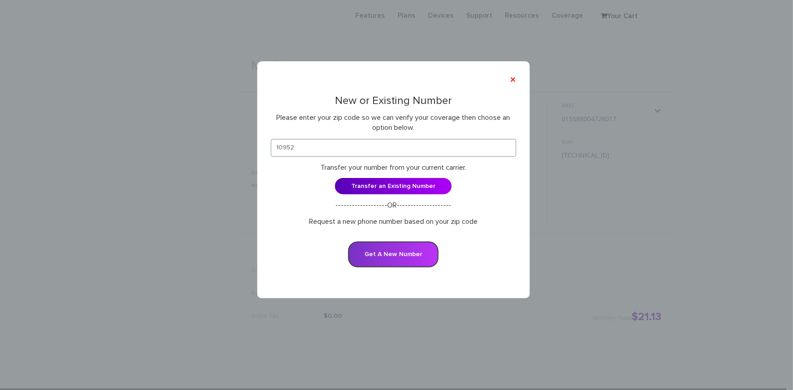
click at [382, 251] on button "Get A New Number" at bounding box center [393, 255] width 90 height 26
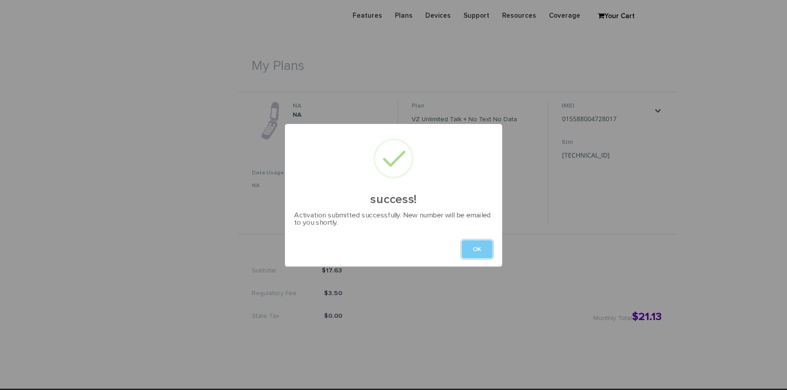
click at [486, 250] on button "OK" at bounding box center [476, 249] width 31 height 18
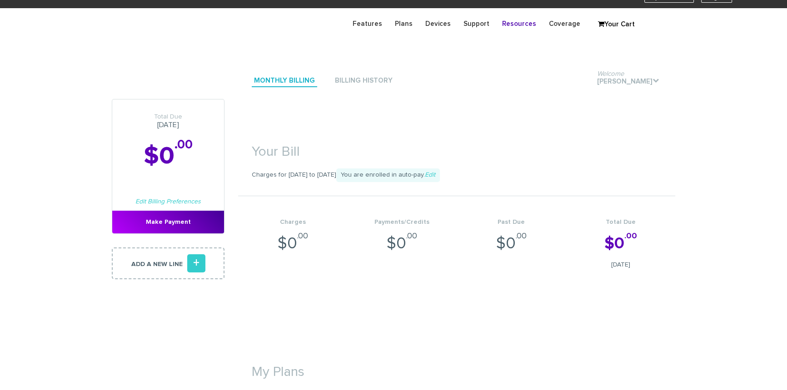
scroll to position [0, 0]
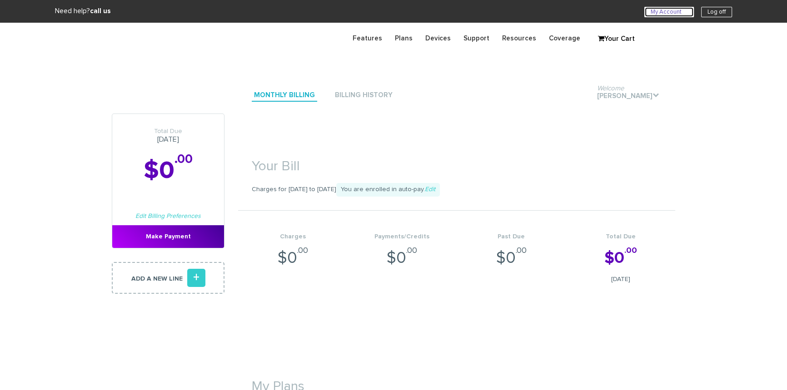
click at [651, 8] on link "My Account U" at bounding box center [669, 12] width 50 height 10
